Goal: Entertainment & Leisure: Consume media (video, audio)

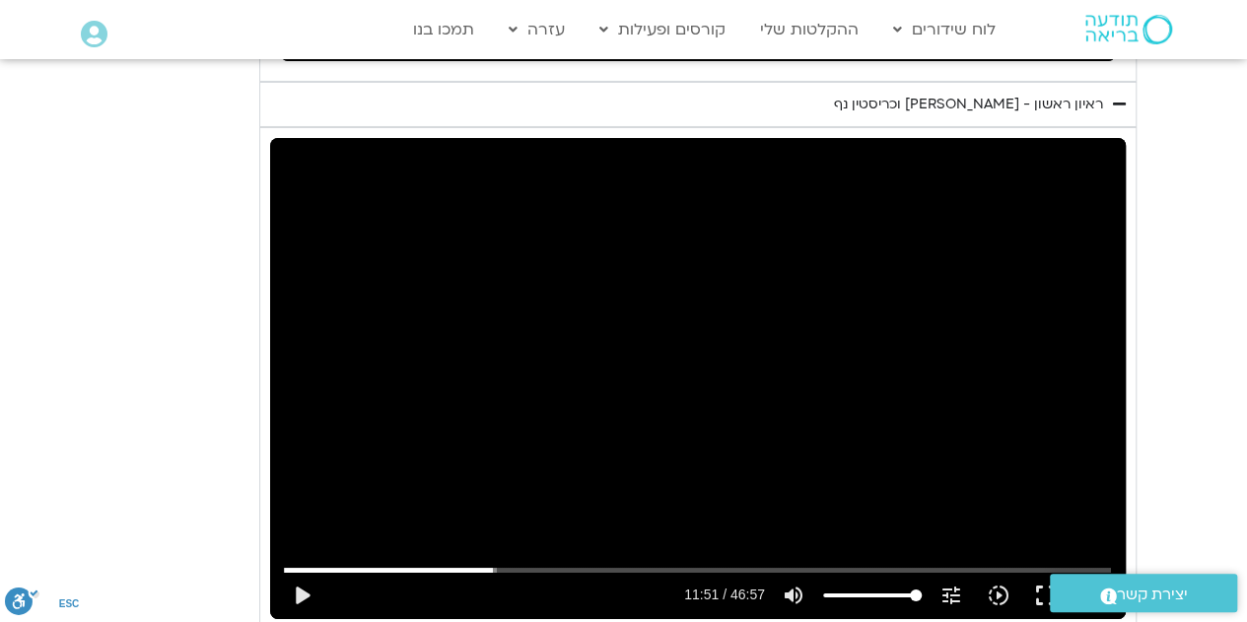
click at [625, 318] on div "Skip Ad 3:59 play_arrow 11:51 / 46:57 volume_up Mute tune Resolution Auto 720p …" at bounding box center [698, 378] width 856 height 481
click at [458, 350] on div "Skip Ad 3:59 pause 12:19 / 46:57 volume_up Mute tune Resolution Auto 720p slow_…" at bounding box center [698, 378] width 856 height 481
click at [495, 564] on input "Seek" at bounding box center [697, 570] width 827 height 12
click at [300, 572] on button "play_arrow" at bounding box center [301, 595] width 47 height 47
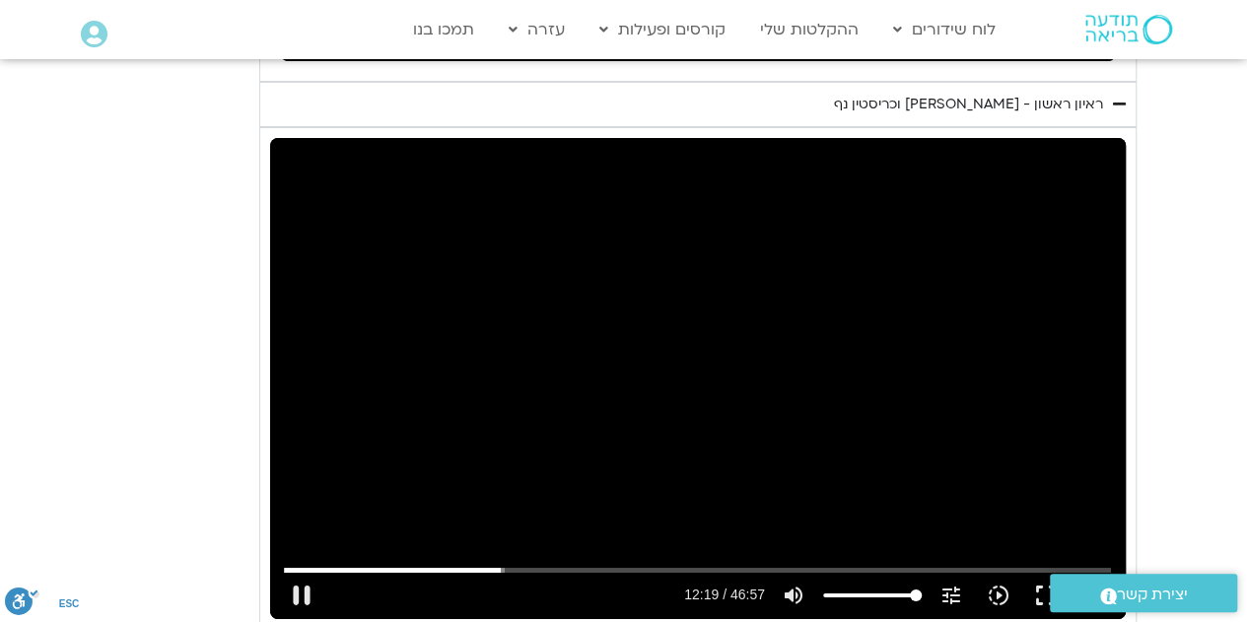
click at [716, 366] on div "Skip Ad 5:11 pause 12:19 / 46:57 volume_up Mute tune Resolution Auto 720p slow_…" at bounding box center [698, 378] width 856 height 481
click at [497, 564] on input "Seek" at bounding box center [697, 570] width 827 height 12
click at [578, 376] on div "Skip Ad 11:56 play_arrow 11:56 / 46:57 volume_up Mute tune Resolution Auto 720p…" at bounding box center [698, 378] width 856 height 481
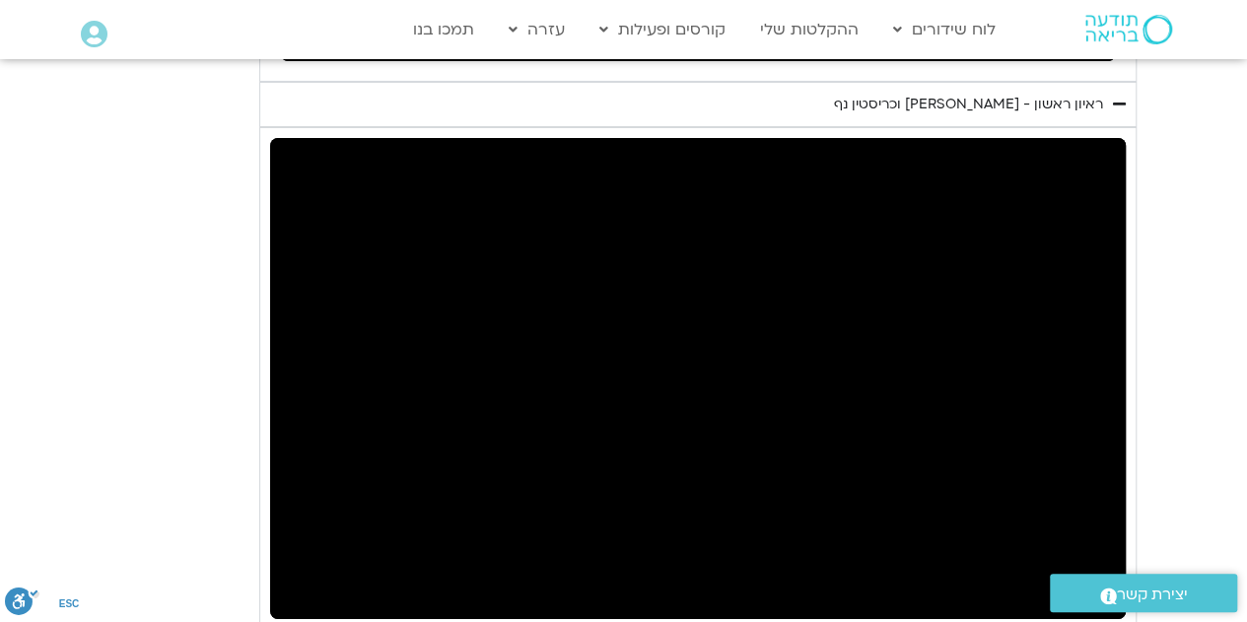
click at [578, 376] on div "Skip Ad 11:56 pause 11:58 / 46:57 volume_up Mute tune Resolution Auto 720p slow…" at bounding box center [698, 378] width 856 height 481
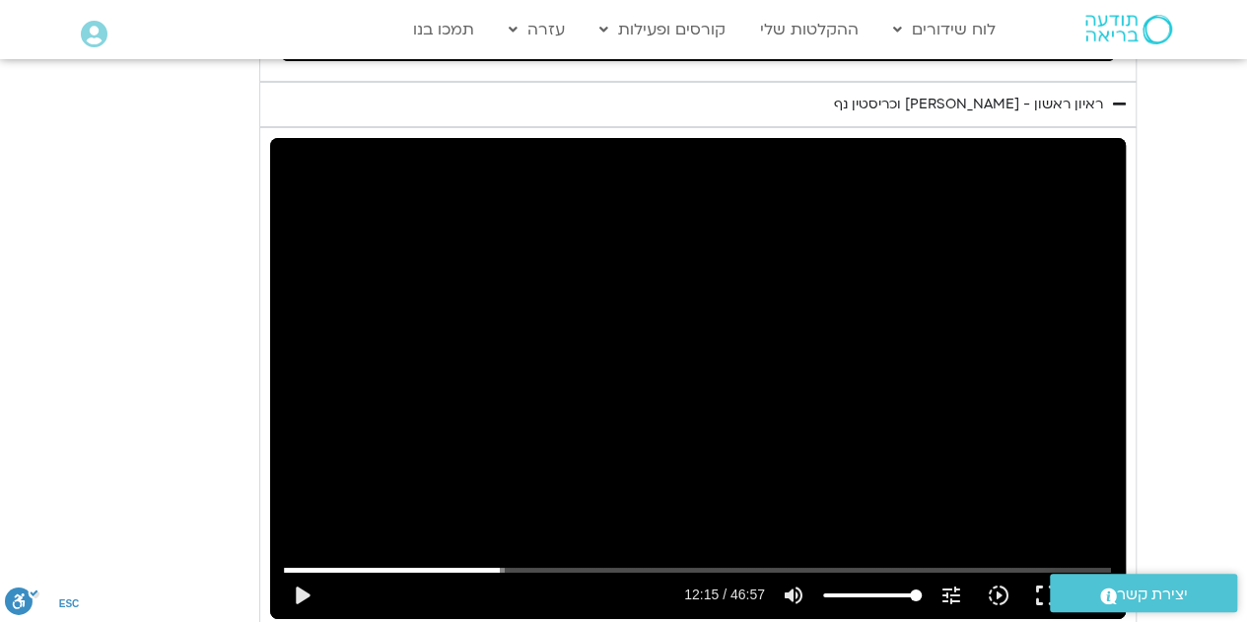
click at [576, 374] on div "Skip Ad 11:56 play_arrow 12:15 / 46:57 volume_up Mute tune Resolution Auto 720p…" at bounding box center [698, 378] width 856 height 481
click at [576, 374] on div "Skip Ad 11:56 pause 12:18 / 46:57 volume_up Mute tune Resolution Auto 720p slow…" at bounding box center [698, 378] width 856 height 481
click at [369, 393] on div "Skip Ad 1:47 play_arrow 12:18 / 46:57 volume_up Mute tune Resolution Auto 720p …" at bounding box center [698, 378] width 856 height 481
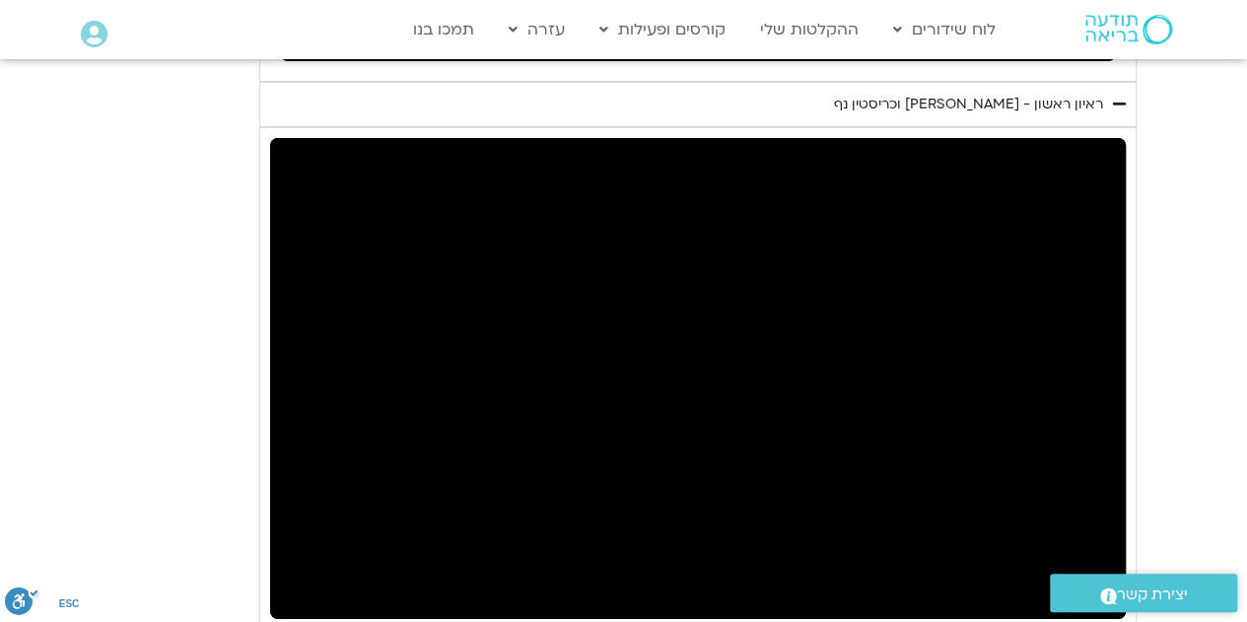
click at [369, 393] on div "Skip Ad 1:47 pause 12:20 / 46:57 volume_up Mute tune Resolution Auto 720p slow_…" at bounding box center [698, 378] width 856 height 481
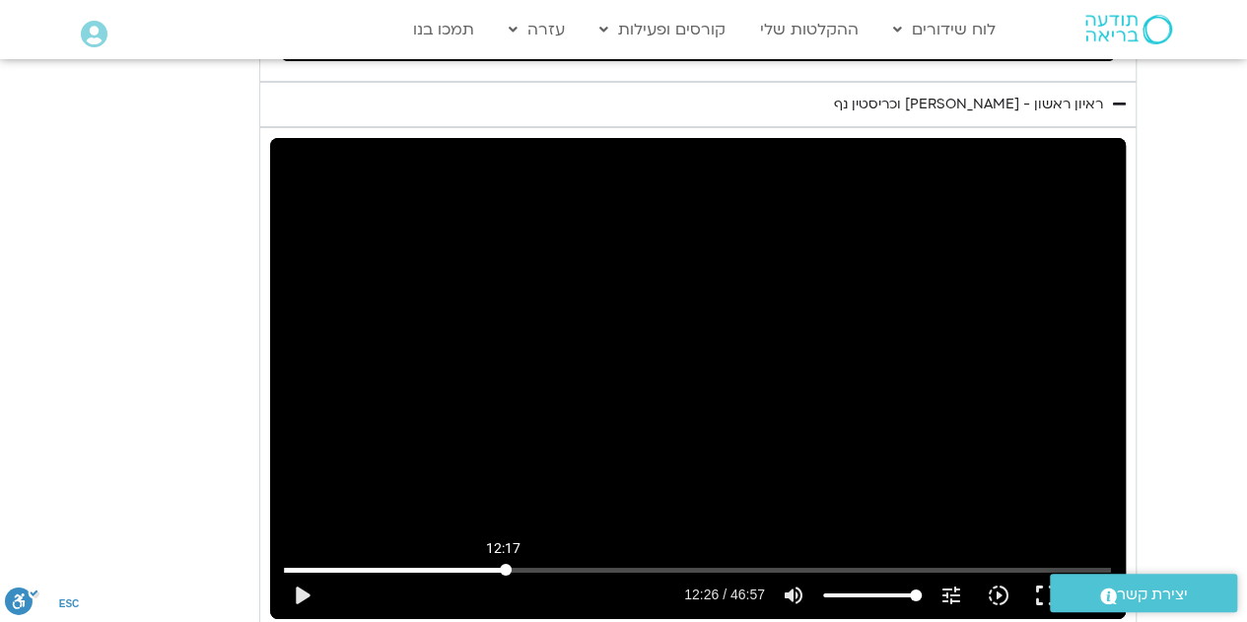
click at [503, 564] on input "Seek" at bounding box center [697, 570] width 827 height 12
click at [302, 572] on button "play_arrow" at bounding box center [301, 595] width 47 height 47
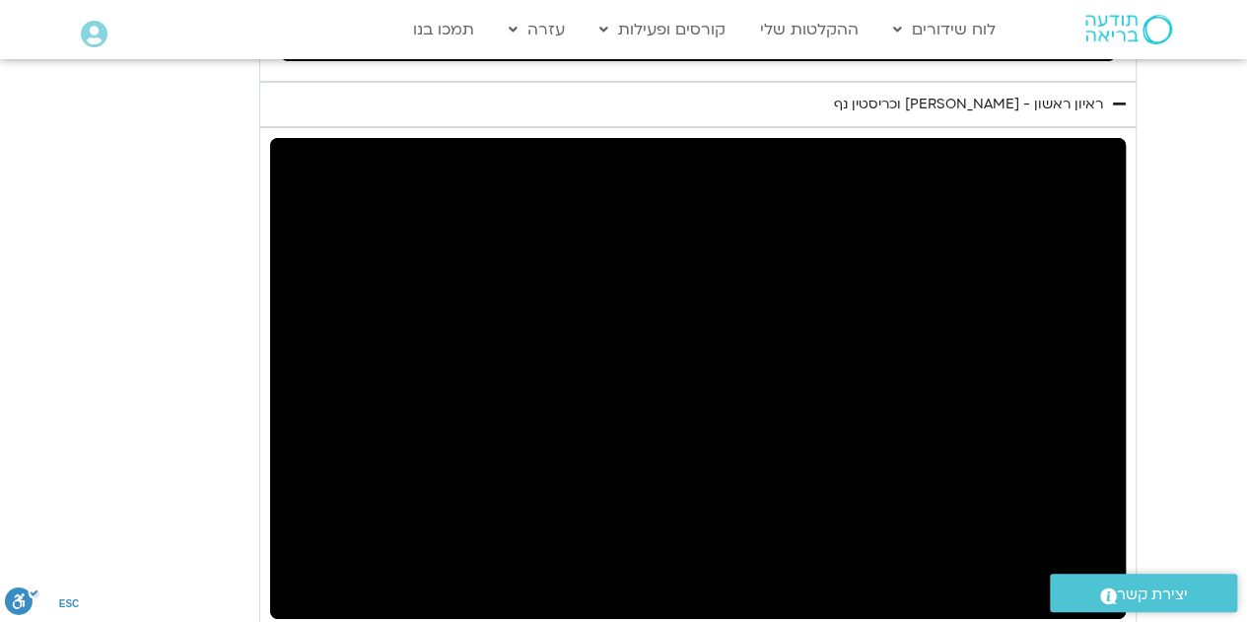
click at [311, 256] on div "Skip Ad 0:32 pause 12:29 / 46:57 volume_up Mute tune Resolution Auto 720p slow_…" at bounding box center [698, 378] width 856 height 481
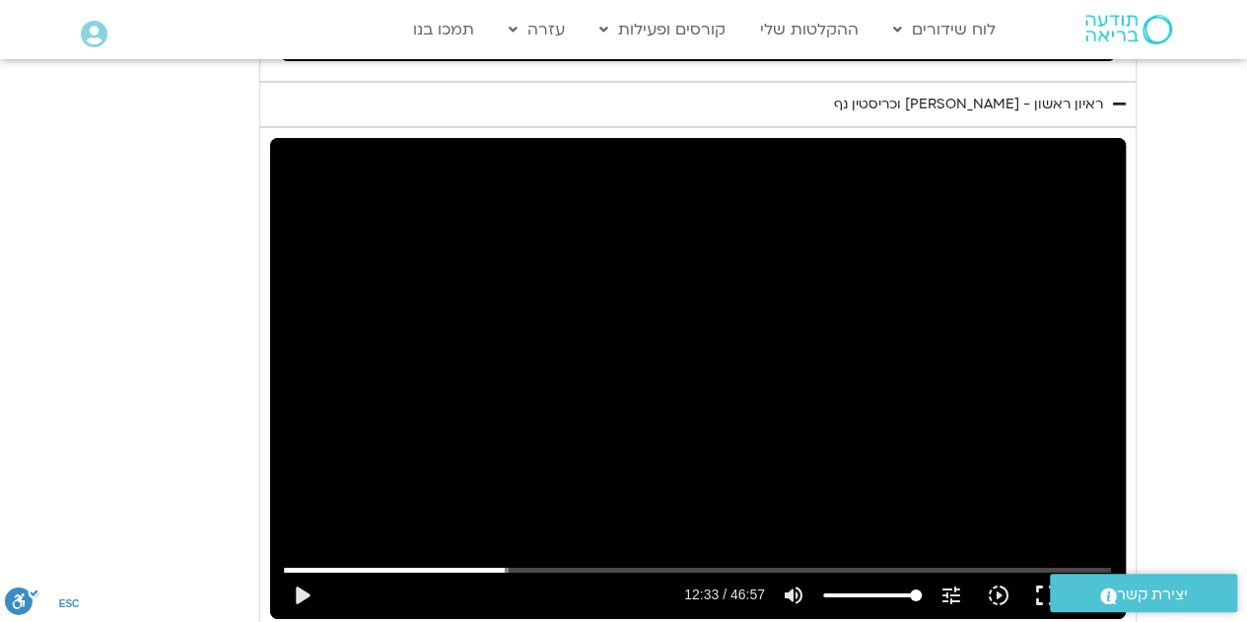
click at [311, 256] on div "Skip Ad 0:32 play_arrow 12:33 / 46:57 volume_up Mute tune Resolution Auto 720p …" at bounding box center [698, 378] width 856 height 481
click at [345, 308] on div "Skip Ad 0:32 pause 12:41 / 46:57 volume_up Mute tune Resolution Auto 720p slow_…" at bounding box center [698, 378] width 856 height 481
click at [345, 308] on div "Skip Ad 0:32 play_arrow 12:41 / 46:57 volume_up Mute tune Resolution Auto 720p …" at bounding box center [698, 378] width 856 height 481
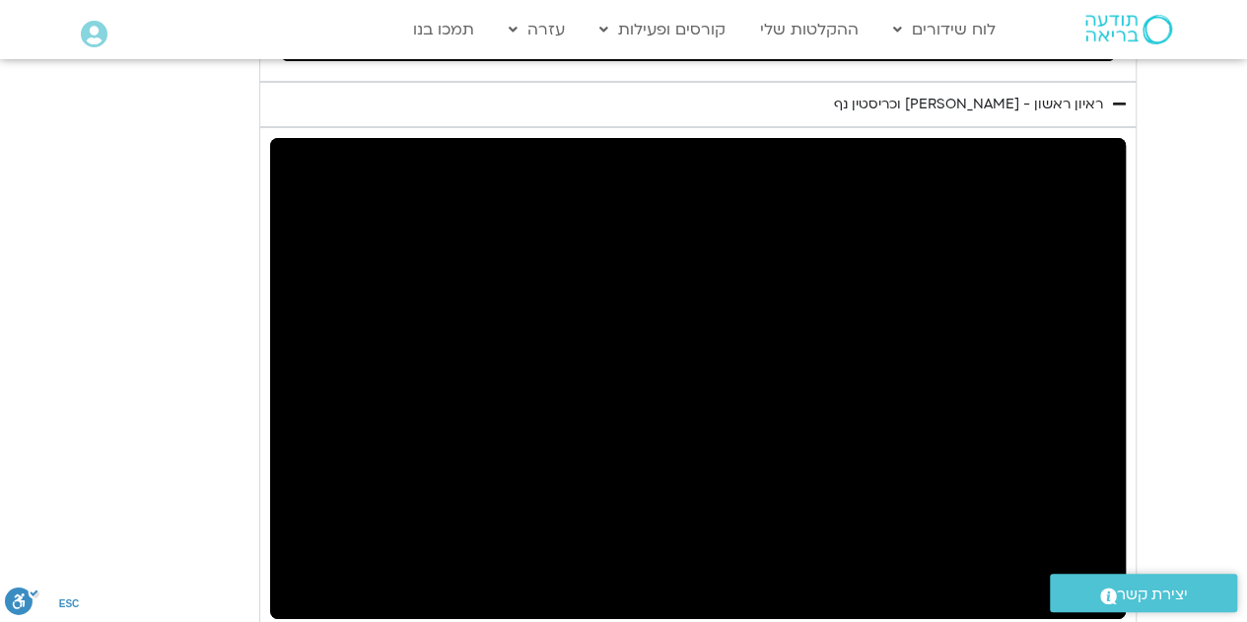
click at [345, 308] on div "Skip Ad 0:32 pause 12:41 / 46:57 volume_up Mute tune Resolution Auto 720p slow_…" at bounding box center [698, 378] width 856 height 481
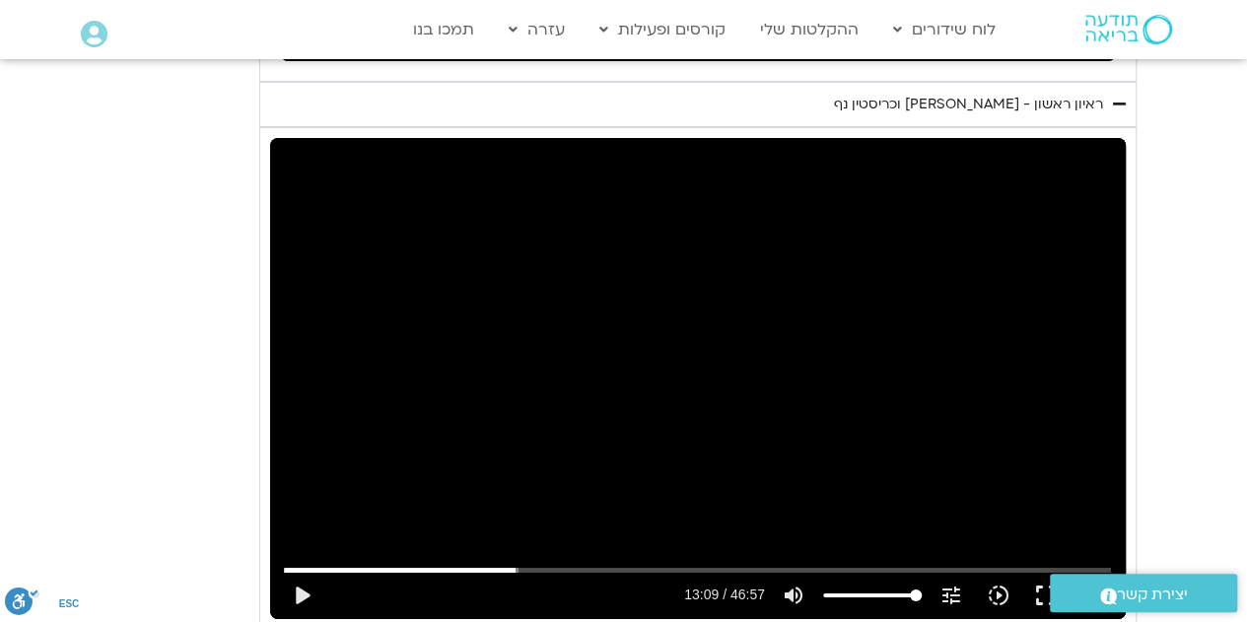
click at [345, 308] on div "Skip Ad 0:32 play_arrow 13:09 / 46:57 volume_up Mute tune Resolution Auto 720p …" at bounding box center [698, 378] width 856 height 481
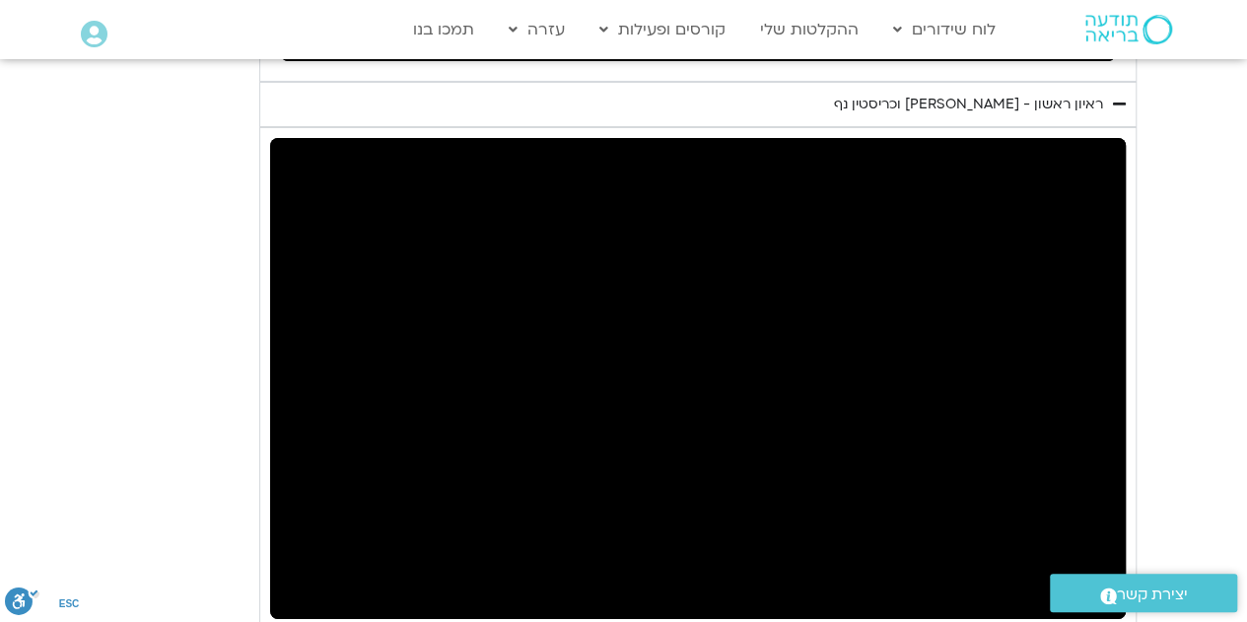
click at [345, 308] on div "Skip Ad 0:32 pause 13:09 / 46:57 volume_up Mute tune Resolution Auto 720p slow_…" at bounding box center [698, 378] width 856 height 481
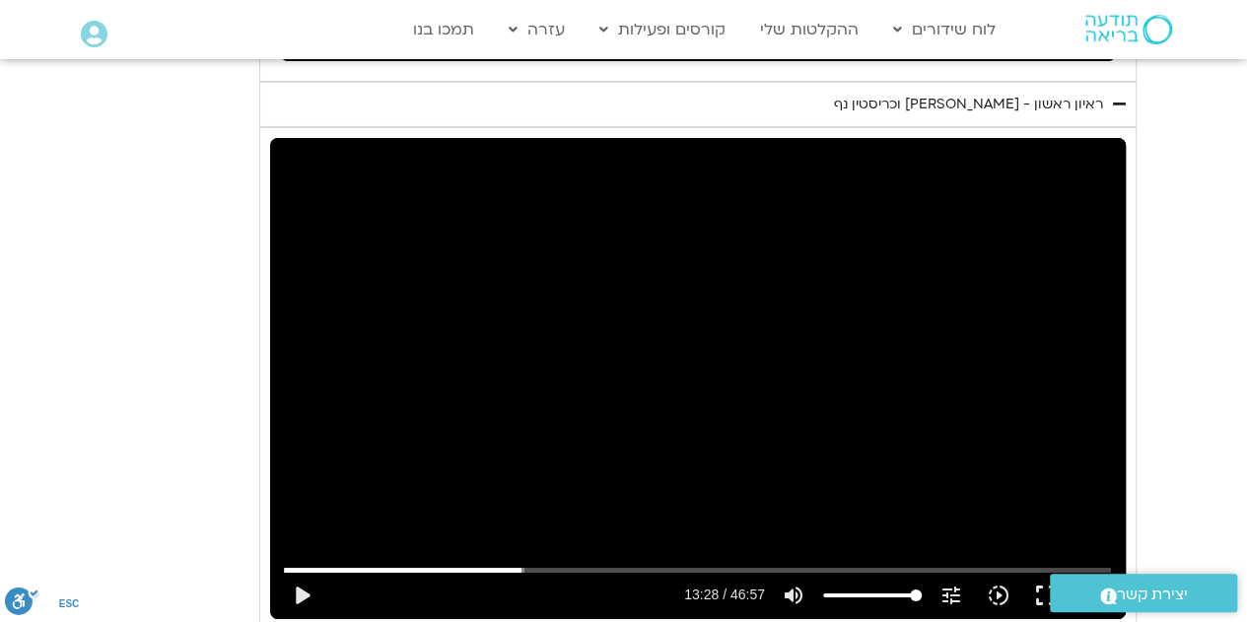
click at [345, 308] on div "Skip Ad 0:32 play_arrow 13:28 / 46:57 volume_up Mute tune Resolution Auto 720p …" at bounding box center [698, 378] width 856 height 481
click at [591, 381] on div "Skip Ad 0:32 pause 13:59 / 46:57 volume_up Mute tune Resolution Auto 720p slow_…" at bounding box center [698, 378] width 856 height 481
click at [520, 564] on input "Seek" at bounding box center [697, 570] width 827 height 12
click at [292, 572] on button "play_arrow" at bounding box center [301, 595] width 47 height 47
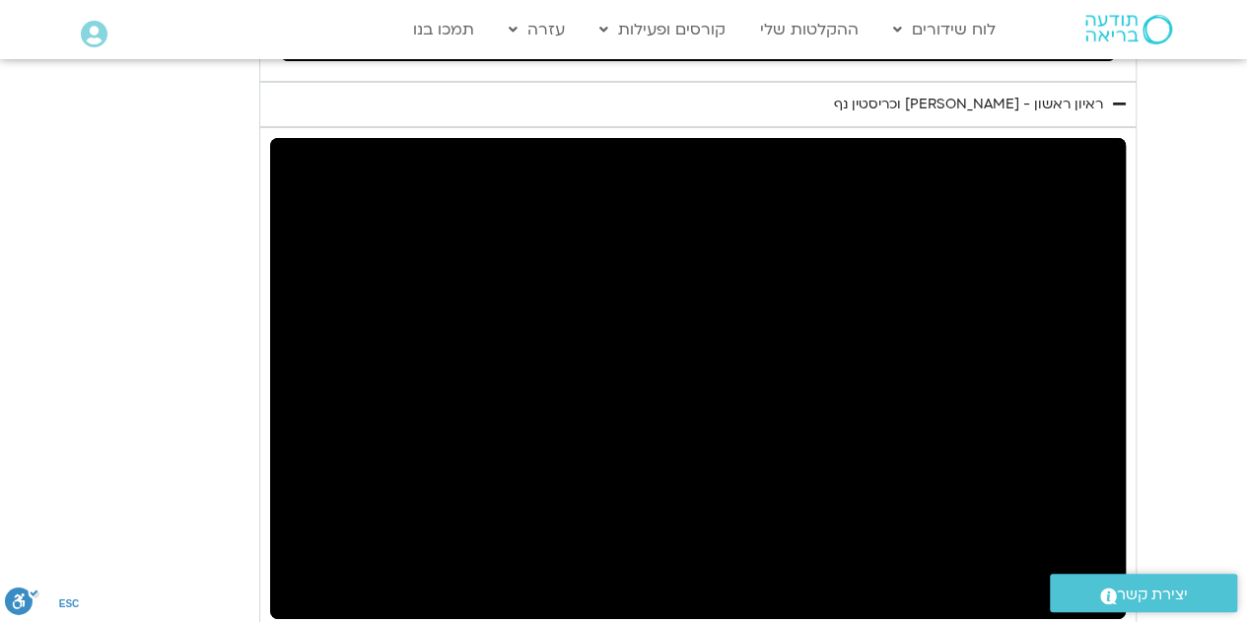
click at [292, 572] on button "pause" at bounding box center [301, 595] width 47 height 47
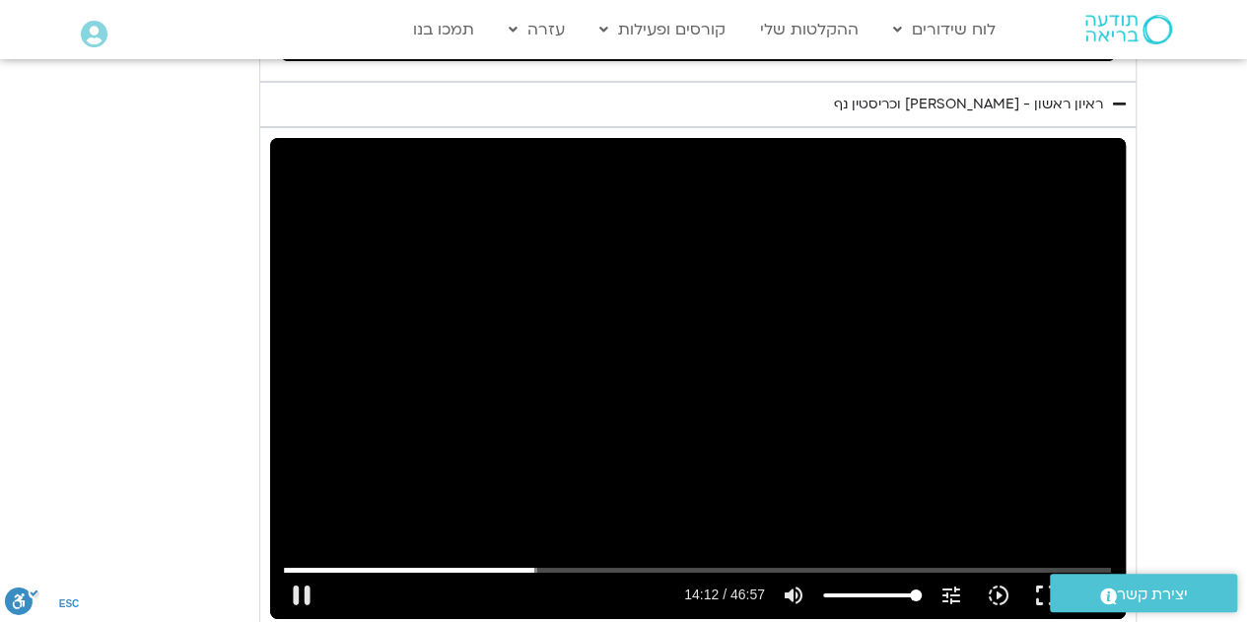
click at [636, 401] on div "Skip Ad 5:04 pause 14:12 / 46:57 volume_up Mute tune Resolution Auto 720p slow_…" at bounding box center [698, 378] width 856 height 481
click at [532, 564] on input "Seek" at bounding box center [697, 570] width 827 height 12
click at [300, 572] on button "play_arrow" at bounding box center [301, 595] width 47 height 47
click at [526, 564] on input "Seek" at bounding box center [697, 570] width 827 height 12
drag, startPoint x: 198, startPoint y: 438, endPoint x: 576, endPoint y: 324, distance: 394.2
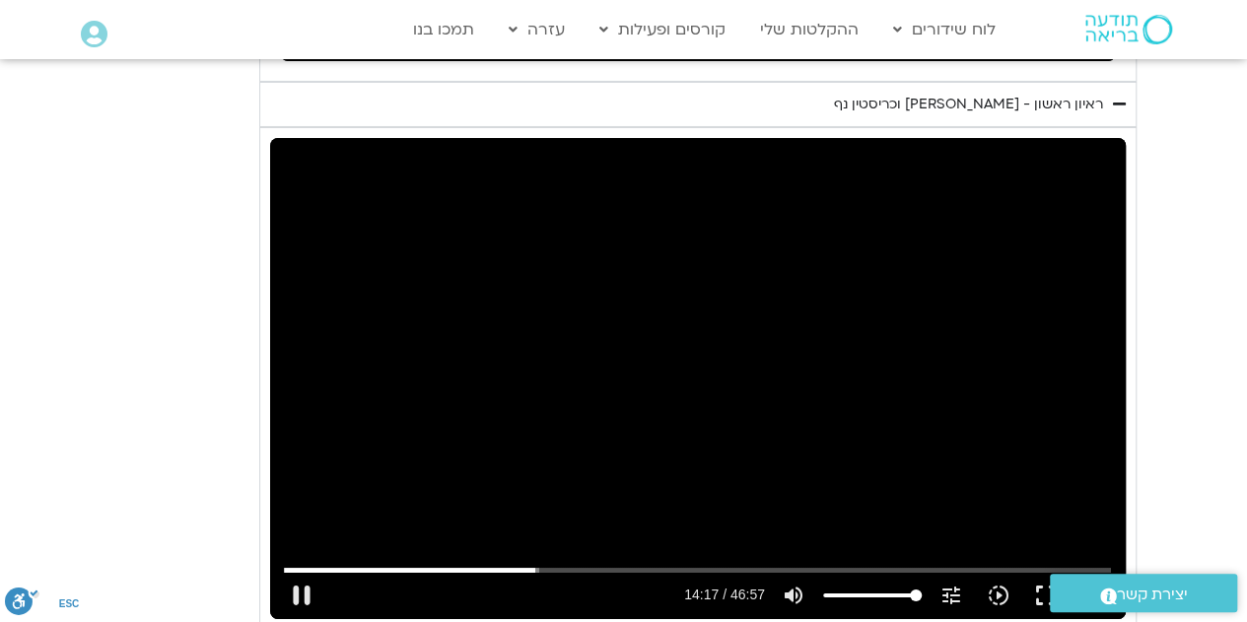
click at [576, 324] on div "Skip Ad 7:00 pause 14:17 / 46:57 volume_up Mute tune Resolution Auto 720p slow_…" at bounding box center [698, 378] width 856 height 481
click at [576, 324] on div "Skip Ad 7:00 play_arrow 14:17 / 46:57 volume_up Mute tune Resolution Auto 720p …" at bounding box center [698, 378] width 856 height 481
click at [509, 265] on div "Skip Ad 7:00 pause 14:47 / 46:57 volume_up Mute tune Resolution Auto 720p slow_…" at bounding box center [698, 378] width 856 height 481
click at [726, 224] on div "Skip Ad 7:00 play_arrow 14:47 / 46:57 volume_up Mute tune Resolution Auto 720p …" at bounding box center [698, 378] width 856 height 481
click at [548, 259] on div "Skip Ad 7:00 pause 15:10 / 46:57 volume_up Mute tune Resolution Auto 720p slow_…" at bounding box center [698, 378] width 856 height 481
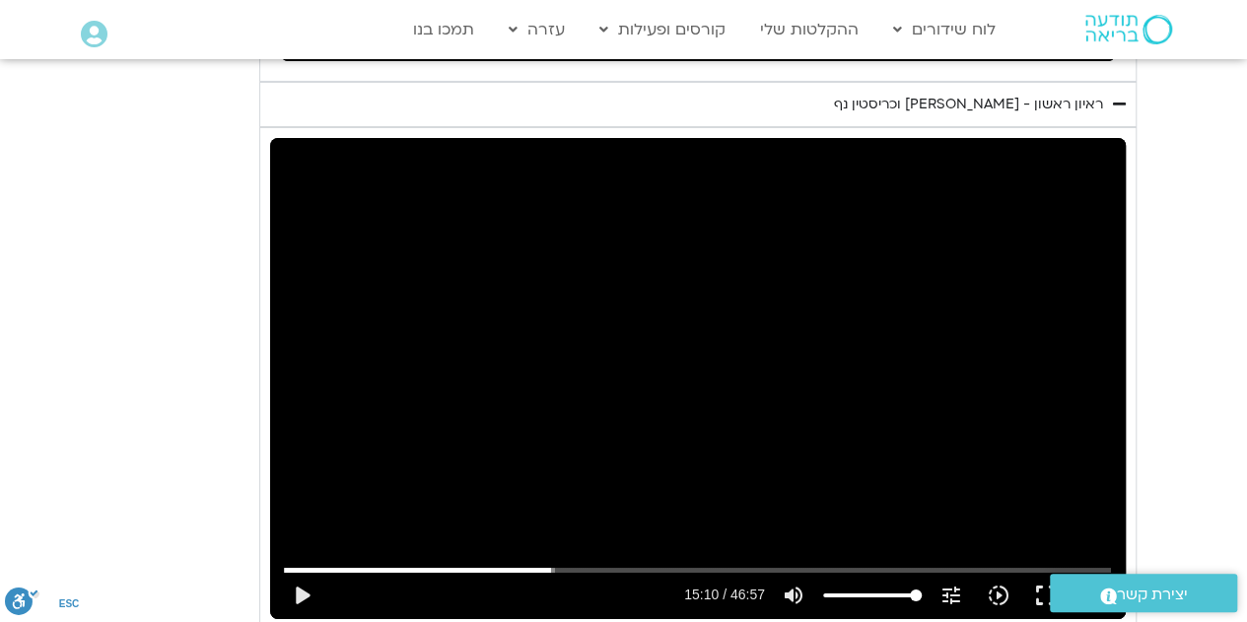
click at [502, 241] on div "Skip Ad 7:00 play_arrow 15:10 / 46:57 volume_up Mute tune Resolution Auto 720p …" at bounding box center [698, 378] width 856 height 481
click at [735, 255] on div "Skip Ad 7:00 pause 17:00 / 46:57 volume_up Mute tune Resolution Auto 720p slow_…" at bounding box center [698, 378] width 856 height 481
click at [610, 310] on div "Skip Ad 7:00 play_arrow 17:01 / 46:57 volume_up Mute tune Resolution Auto 720p …" at bounding box center [698, 378] width 856 height 481
click at [641, 307] on div "Skip Ad 7:00 pause 21:42 / 46:57 volume_up Mute tune Resolution Auto 720p slow_…" at bounding box center [698, 378] width 856 height 481
click at [731, 224] on div "Skip Ad 7:00 play_arrow 21:42 / 46:57 volume_up Mute tune Resolution Auto 720p …" at bounding box center [698, 378] width 856 height 481
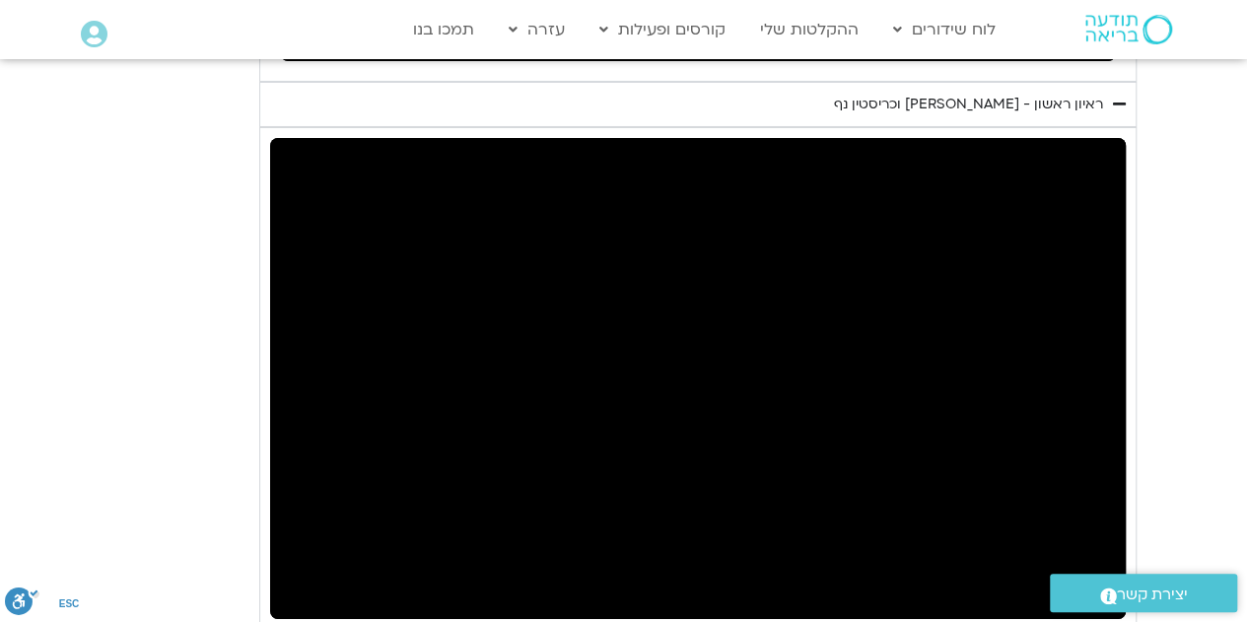
click at [731, 224] on div "Skip Ad 7:00 pause 21:43 / 46:57 volume_up Mute tune Resolution Auto 720p slow_…" at bounding box center [698, 378] width 856 height 481
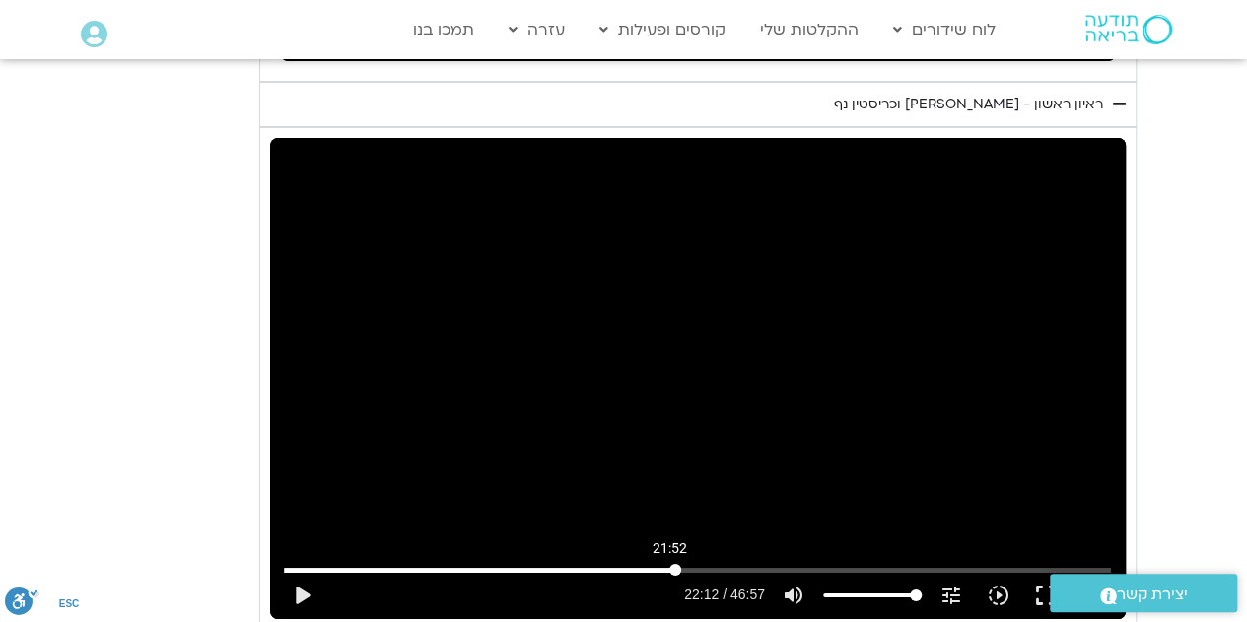
click at [669, 564] on input "Seek" at bounding box center [697, 570] width 827 height 12
click at [294, 572] on button "play_arrow" at bounding box center [301, 595] width 47 height 47
click at [664, 564] on input "Seek" at bounding box center [697, 570] width 827 height 12
click at [378, 299] on div "Skip Ad 21:35 pause 21:59 / 46:57 volume_up Mute tune Resolution Auto 720p slow…" at bounding box center [698, 378] width 856 height 481
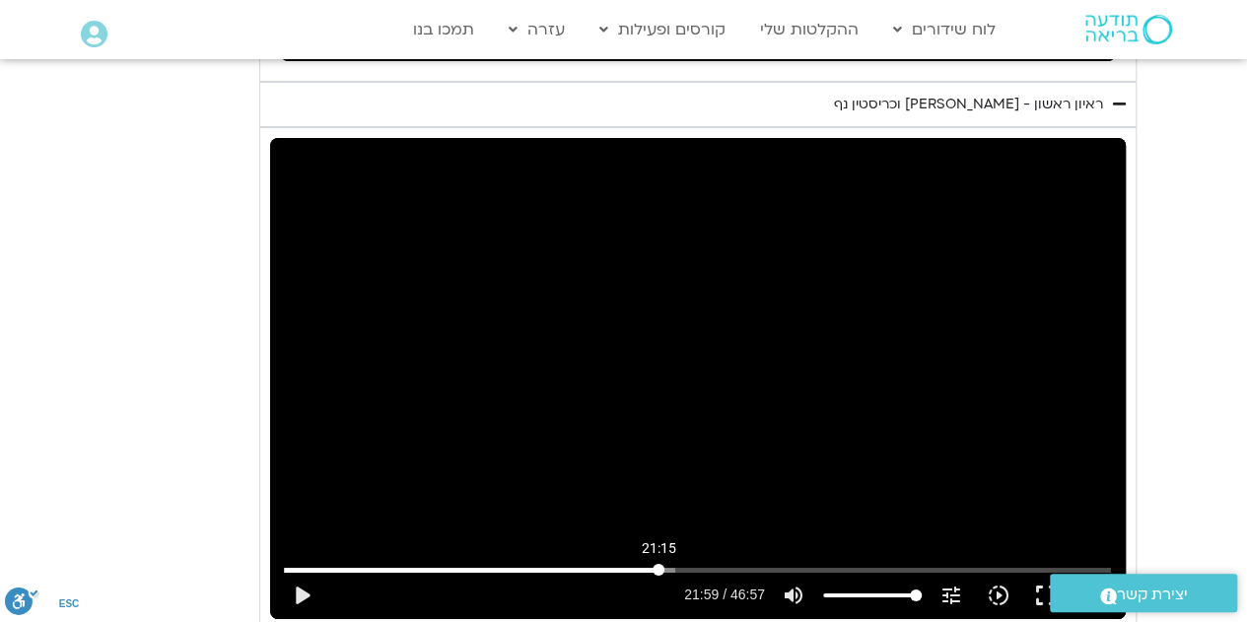
click at [658, 564] on input "Seek" at bounding box center [697, 570] width 827 height 12
click at [306, 572] on button "play_arrow" at bounding box center [301, 595] width 47 height 47
click at [575, 138] on div "Skip Ad 2:28 pause 24:11 / 46:57 volume_up Mute tune Resolution Auto 720p slow_…" at bounding box center [698, 378] width 856 height 481
click at [575, 138] on div "Skip Ad 2:28 play_arrow 24:11 / 46:57 volume_up Mute tune Resolution Auto 720p …" at bounding box center [698, 378] width 856 height 481
click at [608, 243] on div "Skip Ad 2:28 pause 24:22 / 46:57 volume_up Mute tune Resolution Auto 720p slow_…" at bounding box center [698, 378] width 856 height 481
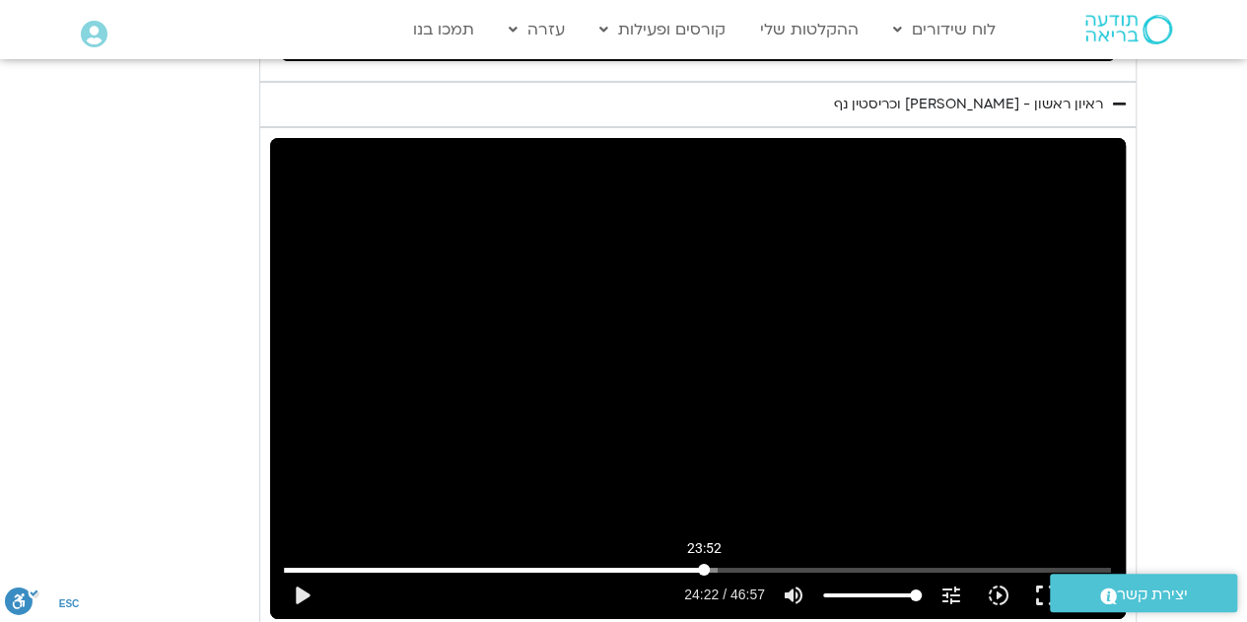
click at [704, 564] on input "Seek" at bounding box center [697, 570] width 827 height 12
click at [489, 399] on div "Skip Ad 23:52 play_arrow 23:51 / 46:57 volume_up Mute tune Resolution Auto 720p…" at bounding box center [698, 378] width 856 height 481
click at [749, 422] on div "Skip Ad 23:52 pause 24:12 / 46:57 volume_up Mute tune Resolution Auto 720p slow…" at bounding box center [698, 378] width 856 height 481
click at [298, 572] on button "play_arrow" at bounding box center [301, 595] width 47 height 47
click at [398, 410] on div "Skip Ad 0:42 pause 24:18 / 46:57 volume_up Mute tune Resolution Auto 720p slow_…" at bounding box center [698, 378] width 856 height 481
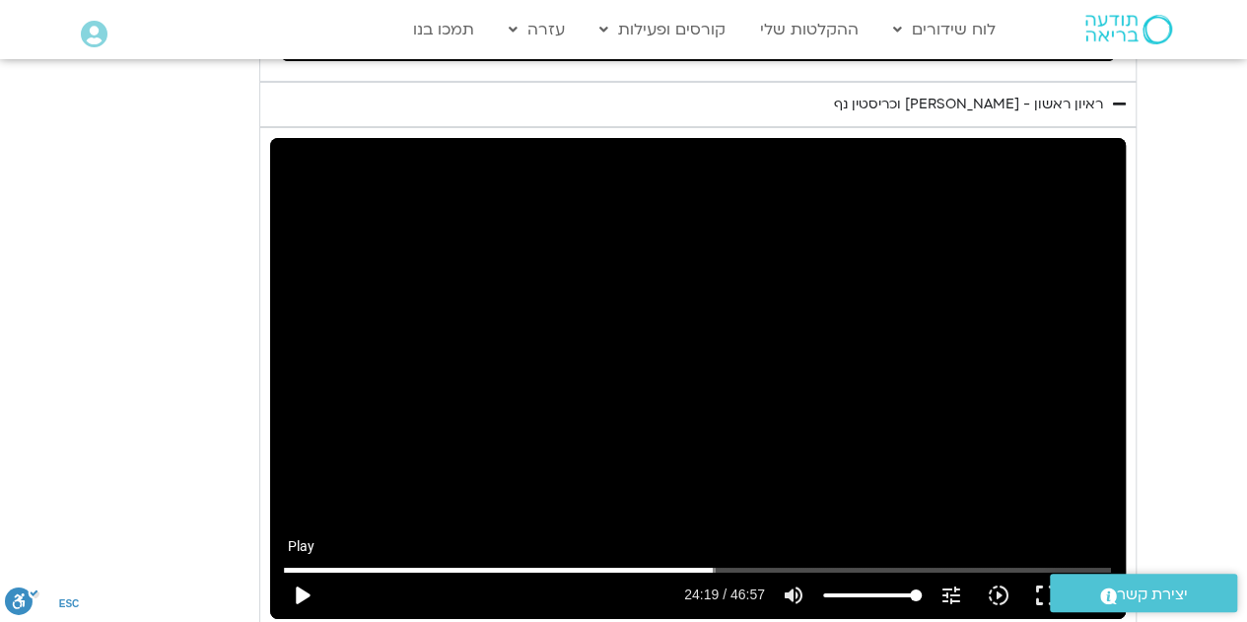
click at [294, 572] on button "play_arrow" at bounding box center [301, 595] width 47 height 47
click at [406, 327] on div "Skip Ad 0:42 pause 24:24 / 46:57 volume_up Mute tune Resolution Auto 720p slow_…" at bounding box center [698, 378] width 856 height 481
click at [413, 287] on div "Skip Ad 0:42 play_arrow 24:24 / 46:57 volume_up Mute tune Resolution Auto 720p …" at bounding box center [698, 378] width 856 height 481
click at [686, 249] on div "Skip Ad 0:42 pause 24:46 / 46:57 volume_up Mute tune Resolution Auto 720p slow_…" at bounding box center [698, 378] width 856 height 481
click at [686, 249] on div "Skip Ad 0:42 play_arrow 24:46 / 46:57 volume_up Mute tune Resolution Auto 720p …" at bounding box center [698, 378] width 856 height 481
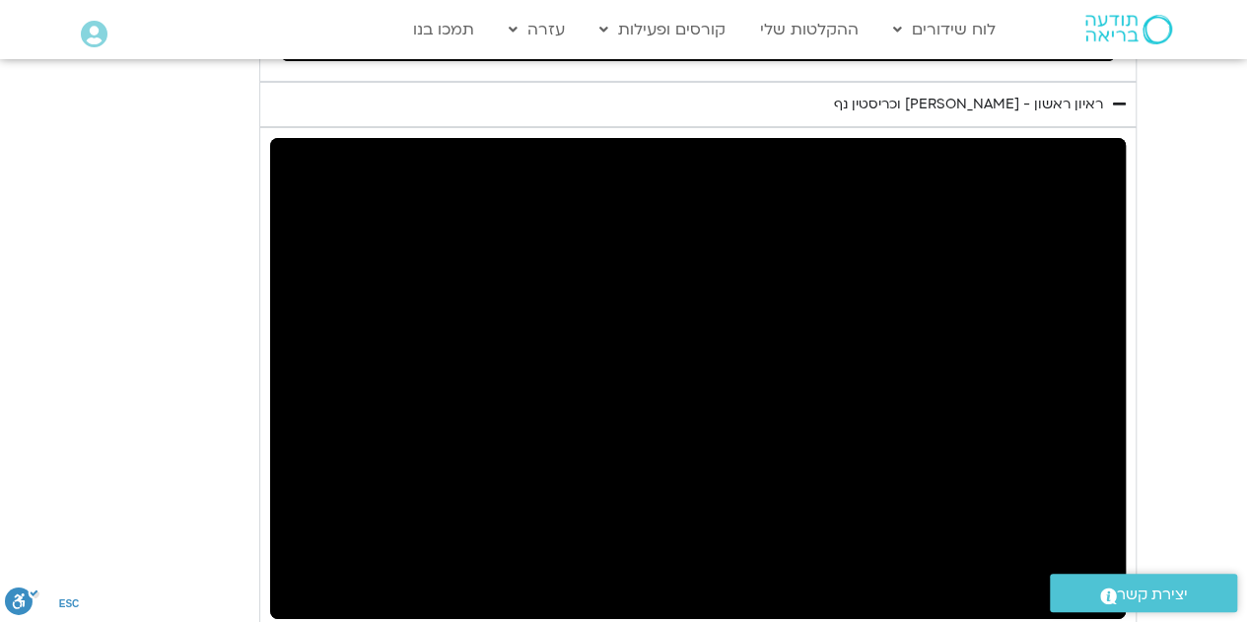
click at [686, 249] on div "Skip Ad 0:42 pause 24:46 / 46:57 volume_up Mute tune Resolution Auto 720p slow_…" at bounding box center [698, 378] width 856 height 481
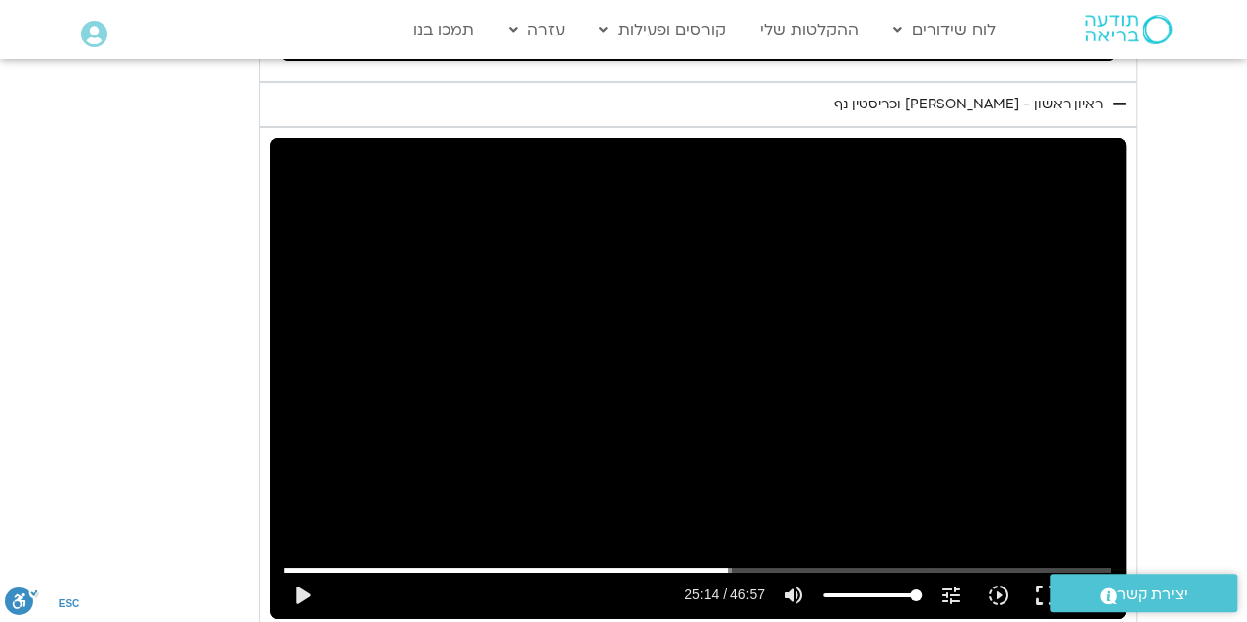
click at [686, 249] on div "Skip Ad 0:42 play_arrow 25:14 / 46:57 volume_up Mute tune Resolution Auto 720p …" at bounding box center [698, 378] width 856 height 481
click at [726, 564] on input "Seek" at bounding box center [697, 570] width 827 height 12
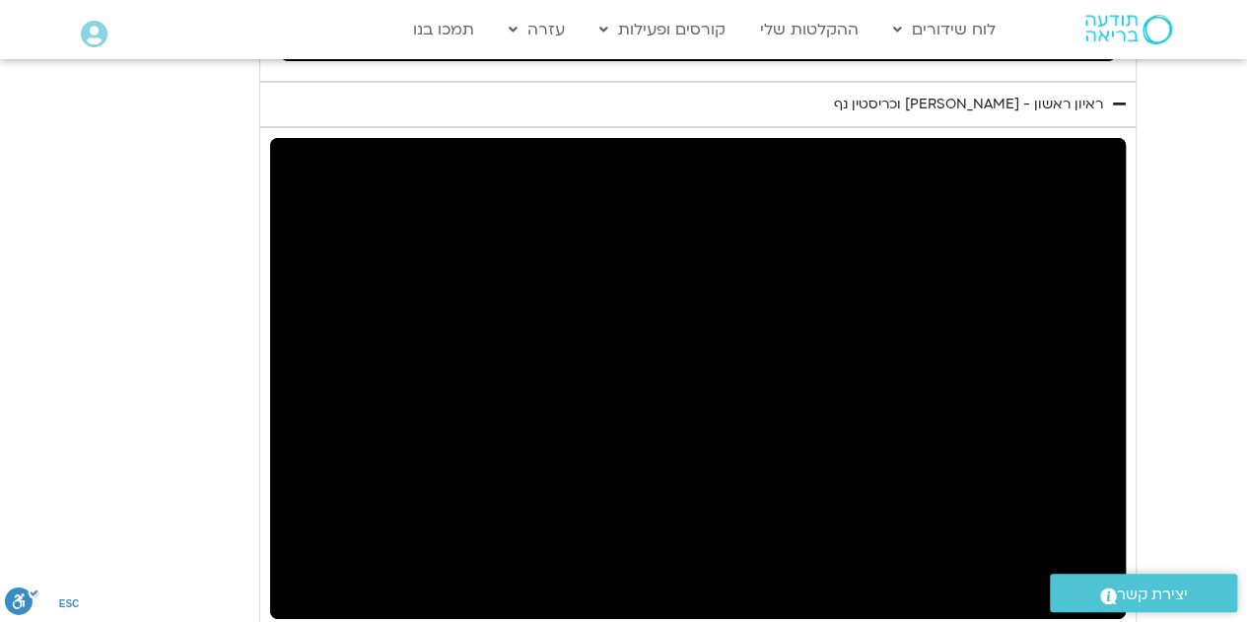
click at [513, 336] on div "Skip Ad 25:07 pause 25:10 / 46:57 volume_up Mute tune Resolution Auto 720p slow…" at bounding box center [698, 378] width 856 height 481
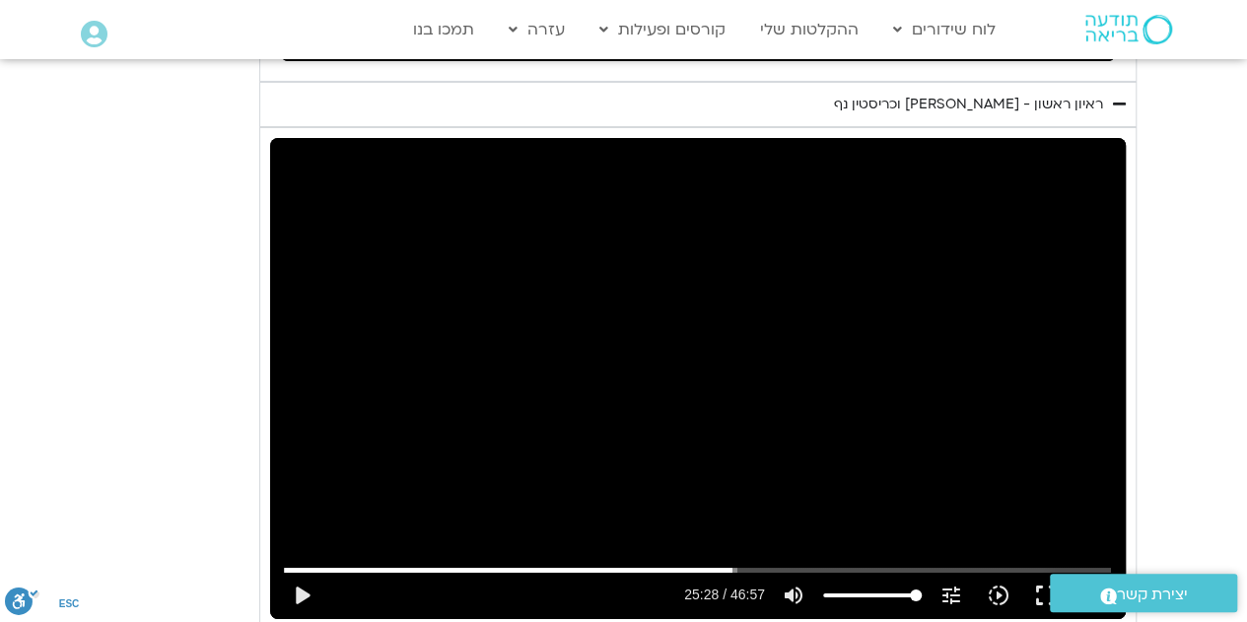
click at [538, 289] on div "Skip Ad 25:07 play_arrow 25:28 / 46:57 volume_up Mute tune Resolution Auto 720p…" at bounding box center [698, 378] width 856 height 481
click at [720, 352] on div "Skip Ad 25:07 pause 25:41 / 46:57 volume_up Mute tune Resolution Auto 720p slow…" at bounding box center [698, 378] width 856 height 481
click at [720, 352] on div "Skip Ad 25:07 play_arrow 25:41 / 46:57 volume_up Mute tune Resolution Auto 720p…" at bounding box center [698, 378] width 856 height 481
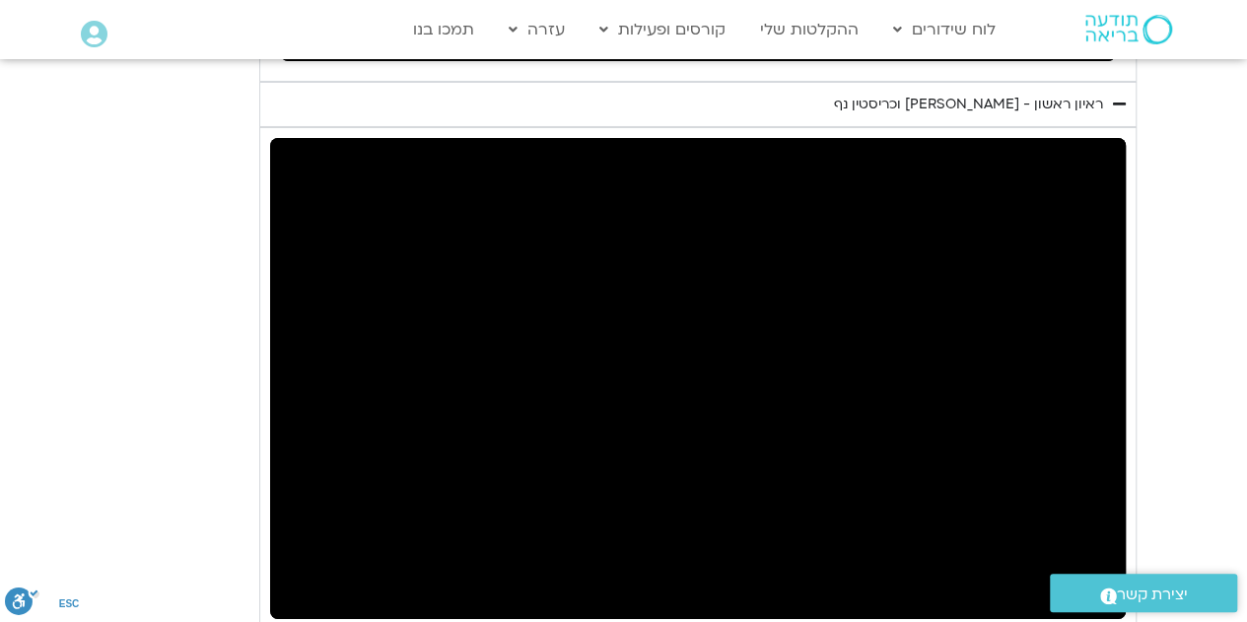
click at [720, 352] on div "Skip Ad 25:07 pause 25:41 / 46:57 volume_up Mute tune Resolution Auto 720p slow…" at bounding box center [698, 378] width 856 height 481
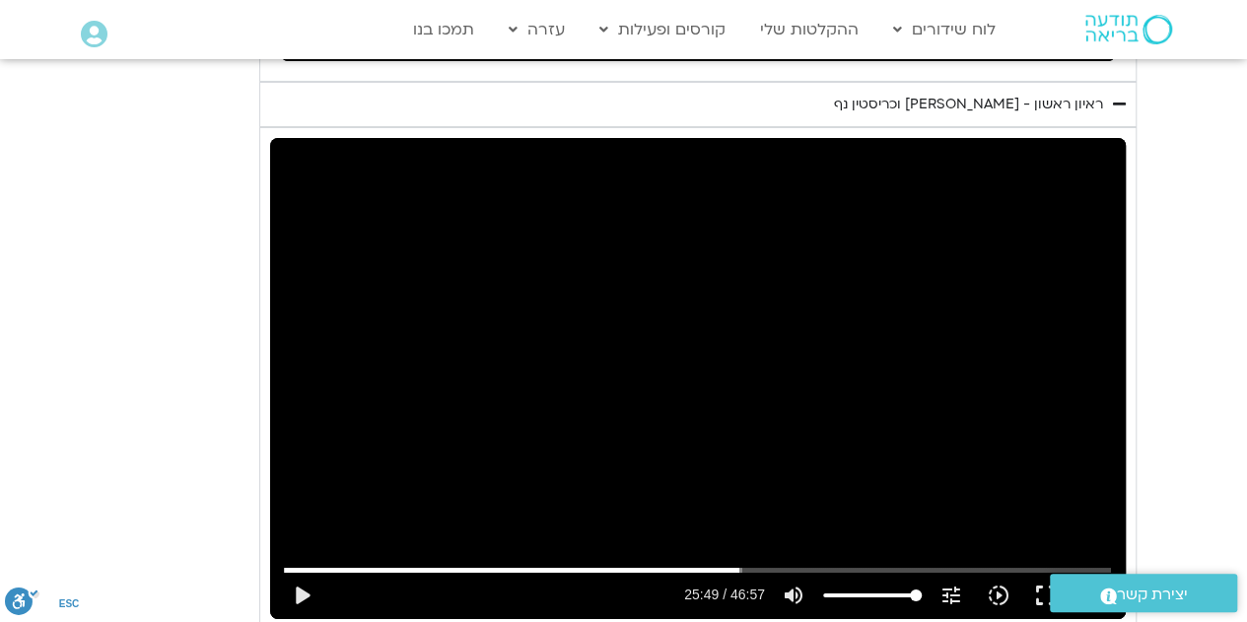
click at [720, 352] on div "Skip Ad 25:07 play_arrow 25:49 / 46:57 volume_up Mute tune Resolution Auto 720p…" at bounding box center [698, 378] width 856 height 481
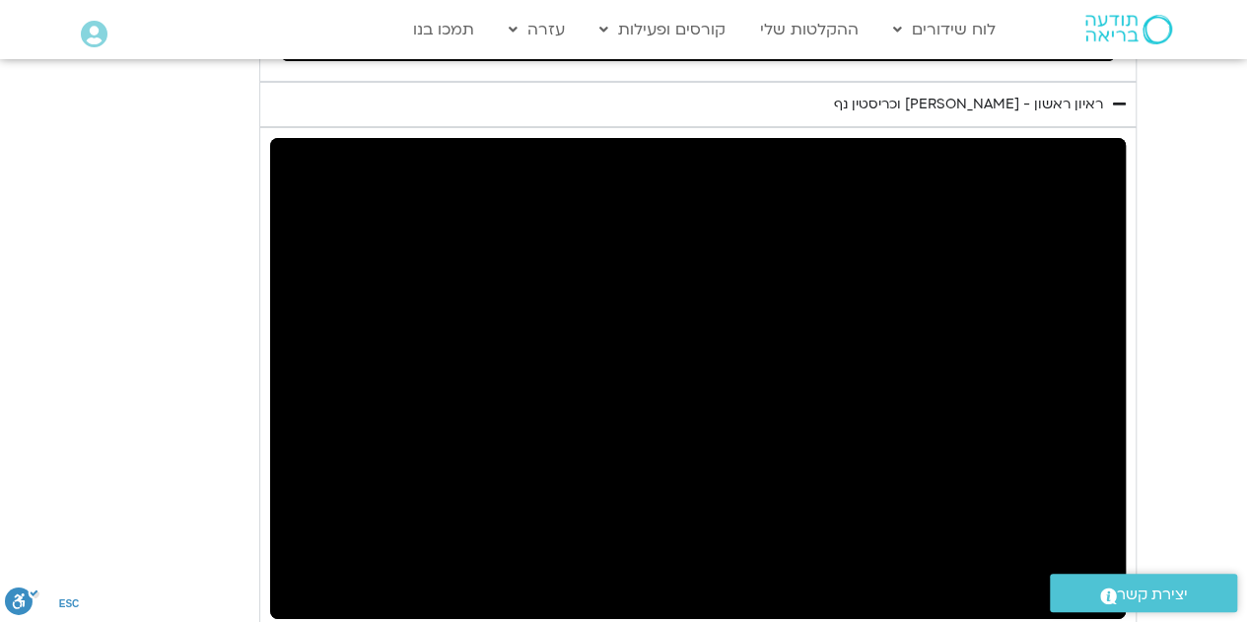
click at [720, 352] on div "Skip Ad 25:07 pause 25:49 / 46:57 volume_up Mute tune Resolution Auto 720p slow…" at bounding box center [698, 378] width 856 height 481
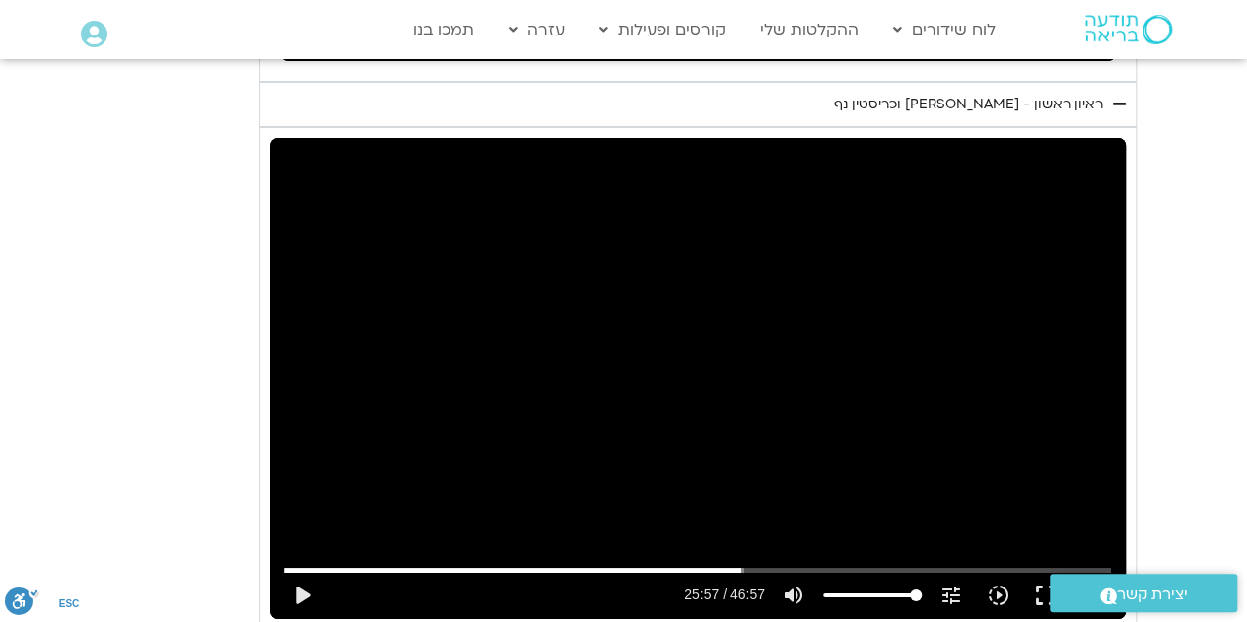
click at [720, 352] on div "Skip Ad 25:07 play_arrow 25:57 / 46:57 volume_up Mute tune Resolution Auto 720p…" at bounding box center [698, 378] width 856 height 481
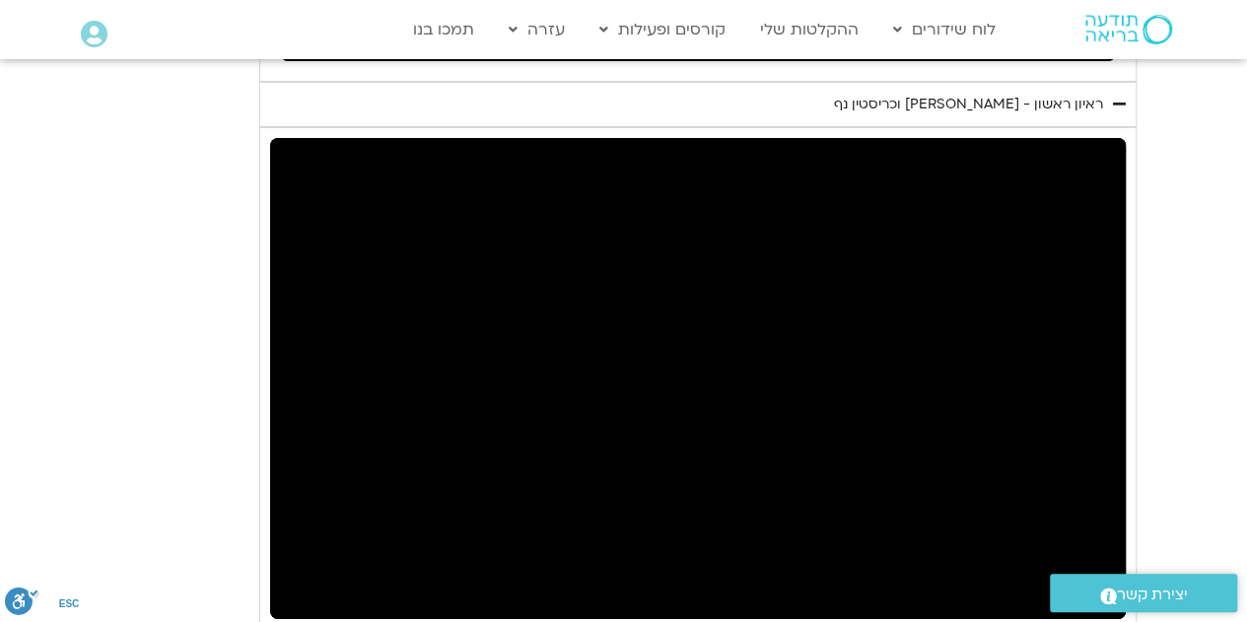
click at [720, 352] on div "Skip Ad 25:07 pause 25:57 / 46:57 volume_up Mute tune Resolution Auto 720p slow…" at bounding box center [698, 378] width 856 height 481
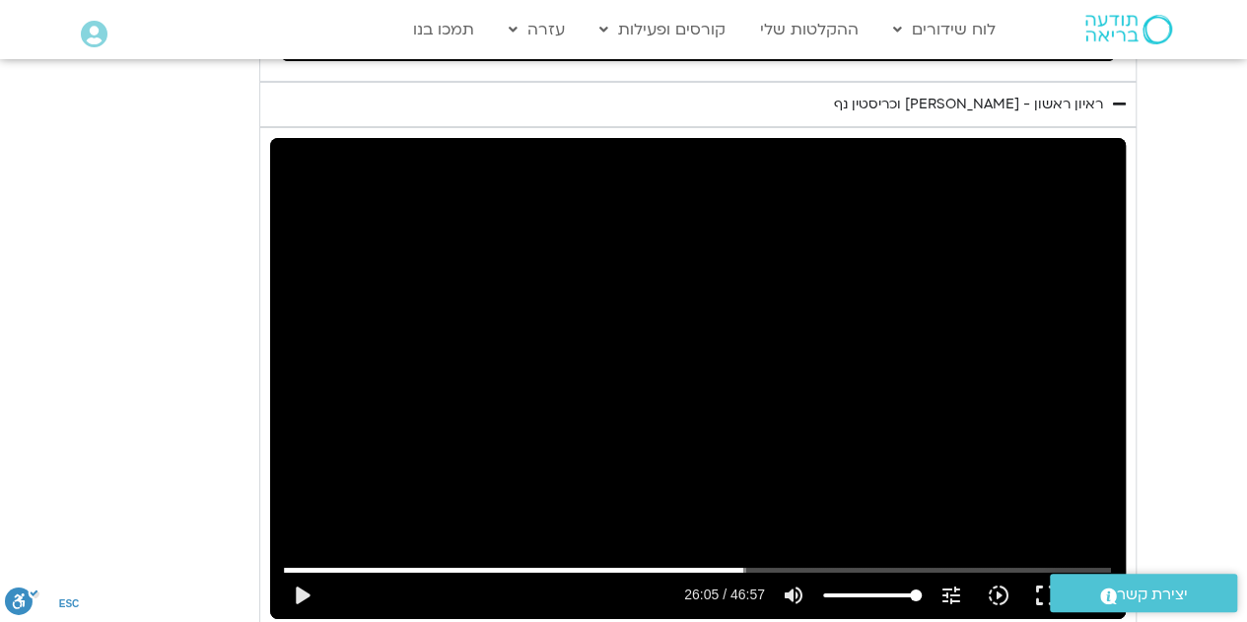
click at [720, 352] on div "Skip Ad 25:07 play_arrow 26:05 / 46:57 volume_up Mute tune Resolution Auto 720p…" at bounding box center [698, 378] width 856 height 481
click at [759, 333] on div "Skip Ad 25:07 pause 26:16 / 46:57 volume_up Mute tune Resolution Auto 720p slow…" at bounding box center [698, 378] width 856 height 481
click at [759, 333] on div "Skip Ad 25:07 play_arrow 26:16 / 46:57 volume_up Mute tune Resolution Auto 720p…" at bounding box center [698, 378] width 856 height 481
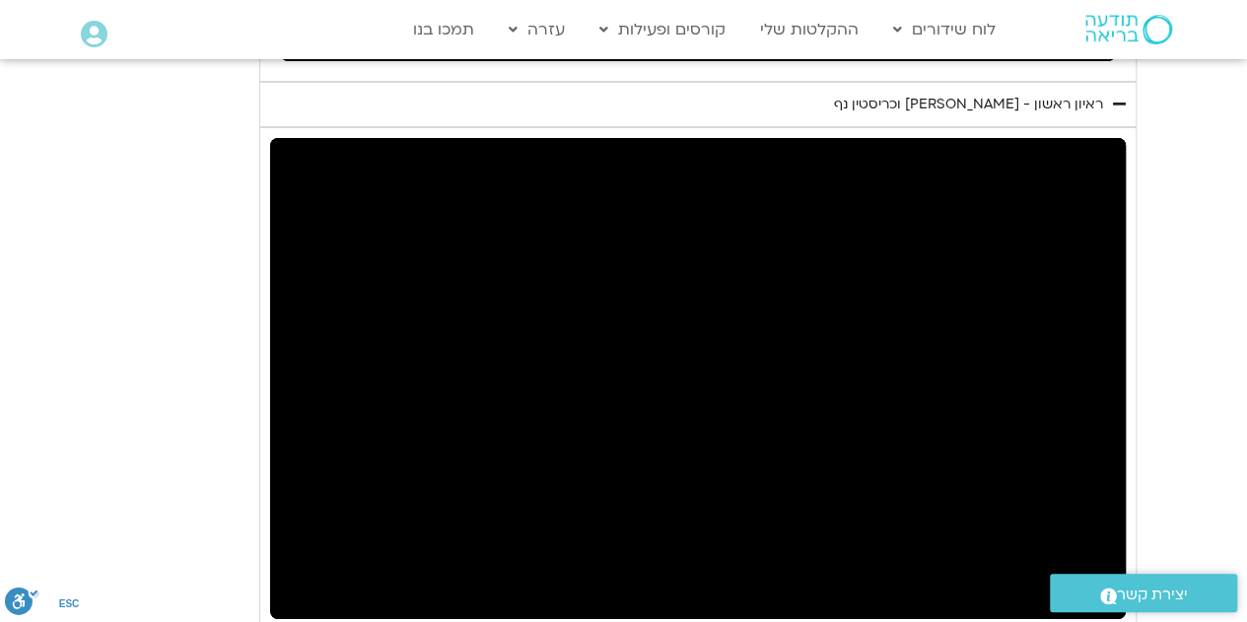
click at [759, 333] on div "Skip Ad 25:07 pause 26:16 / 46:57 volume_up Mute tune Resolution Auto 720p slow…" at bounding box center [698, 378] width 856 height 481
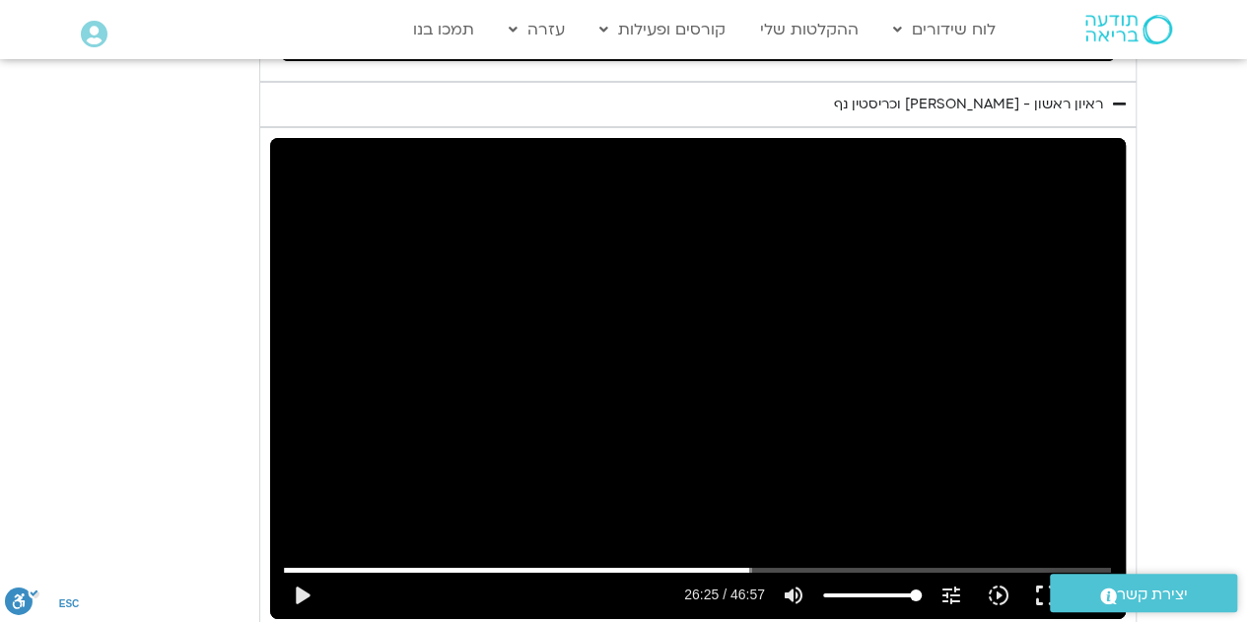
click at [759, 333] on div "Skip Ad 25:07 play_arrow 26:25 / 46:57 volume_up Mute tune Resolution Auto 720p…" at bounding box center [698, 378] width 856 height 481
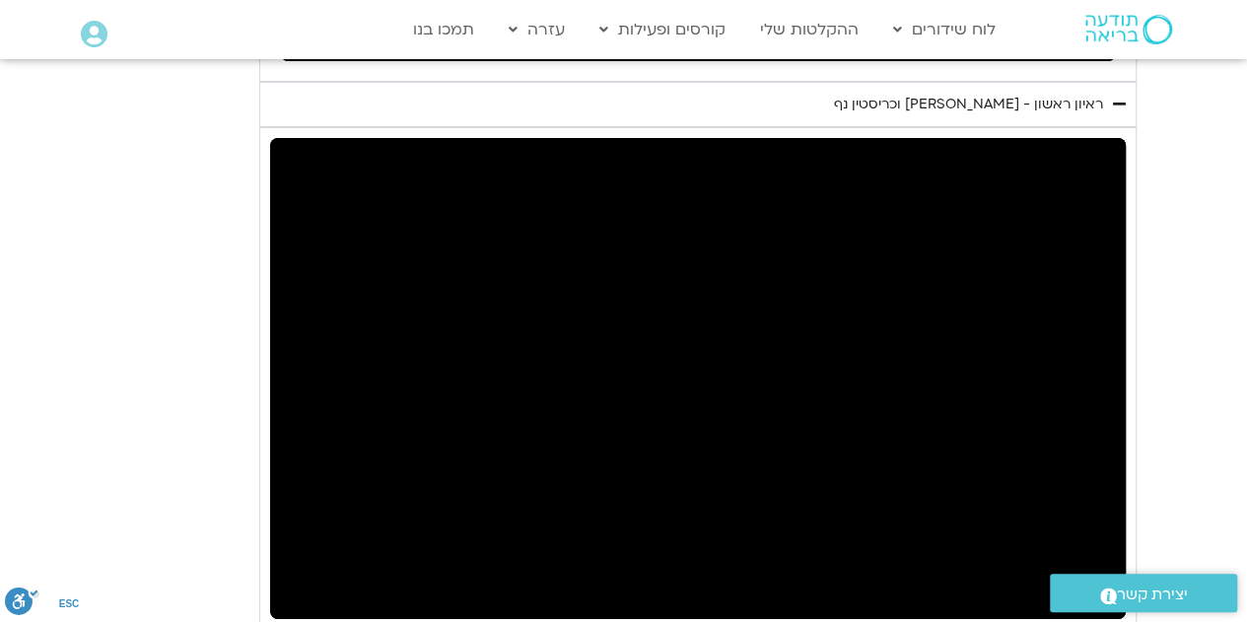
click at [759, 333] on div "Skip Ad 25:07 pause 26:25 / 46:57 volume_up Mute tune Resolution Auto 720p slow…" at bounding box center [698, 378] width 856 height 481
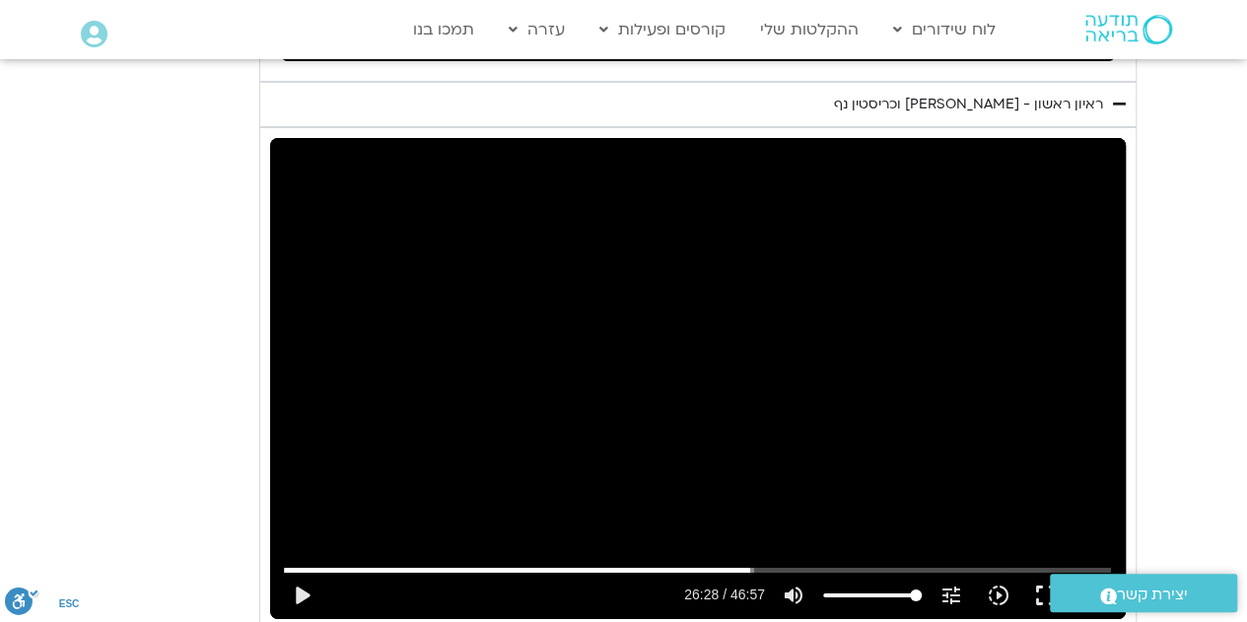
click at [759, 333] on div "Skip Ad 25:07 play_arrow 26:28 / 46:57 volume_up Mute tune Resolution Auto 720p…" at bounding box center [698, 378] width 856 height 481
click at [982, 194] on div "Skip Ad 25:07 pause 29:03 / 46:57 volume_up Mute tune Resolution Auto 720p slow…" at bounding box center [698, 378] width 856 height 481
type input "1743.734144"
